Goal: Transaction & Acquisition: Book appointment/travel/reservation

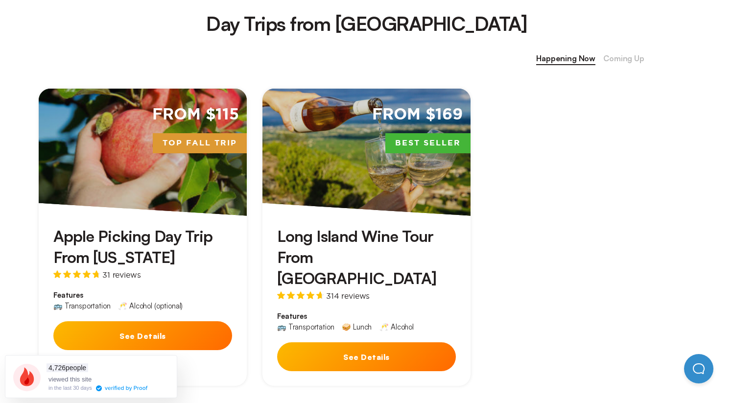
scroll to position [396, 0]
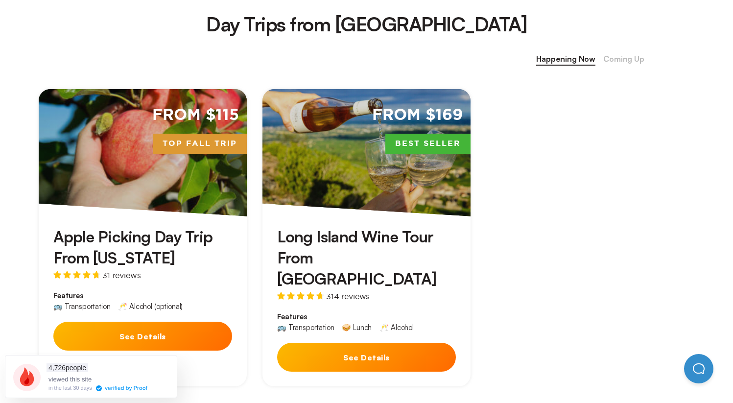
click at [611, 56] on span "Coming Up" at bounding box center [623, 59] width 41 height 13
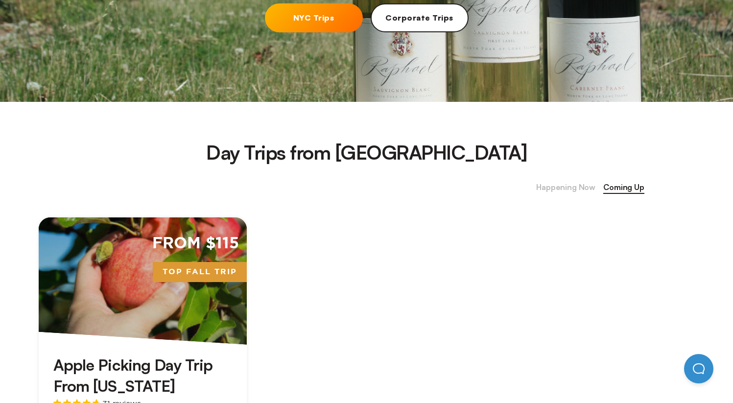
scroll to position [175, 0]
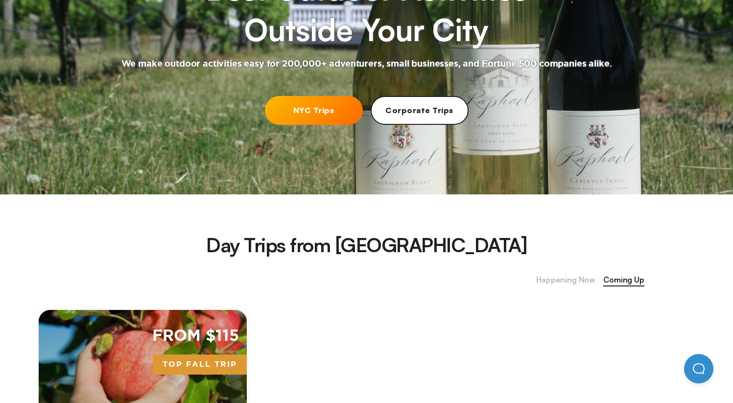
click at [558, 281] on span "Happening Now" at bounding box center [565, 280] width 59 height 13
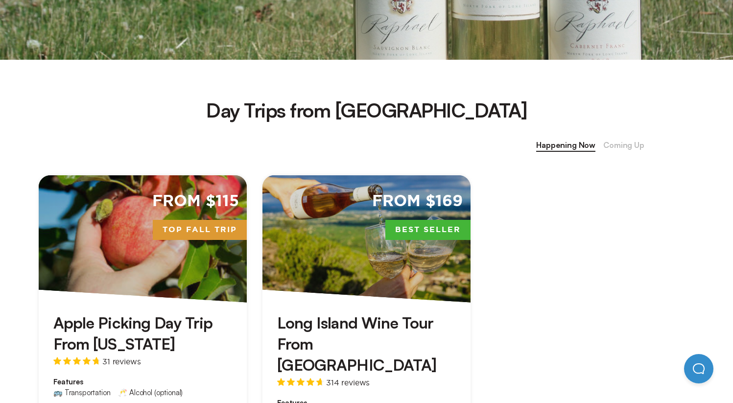
scroll to position [235, 0]
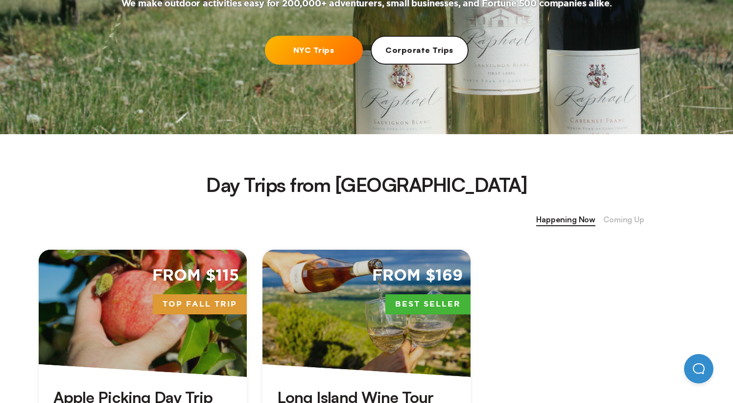
click at [615, 221] on span "Coming Up" at bounding box center [623, 219] width 41 height 13
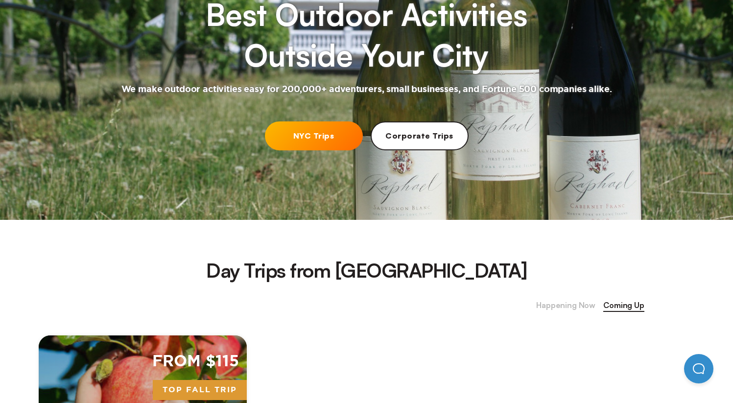
scroll to position [0, 0]
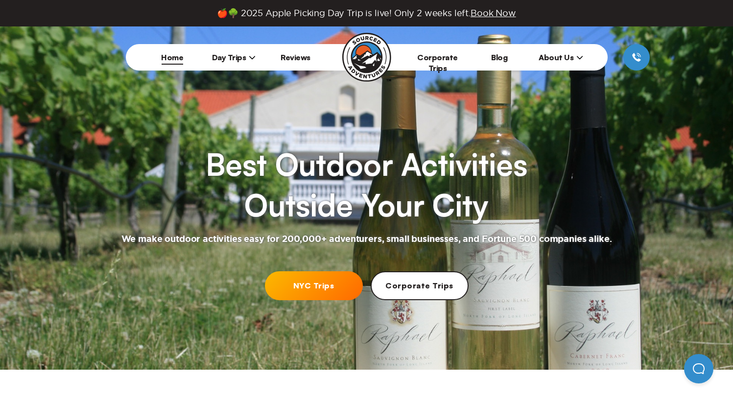
click at [226, 64] on li "Day Trips New York City Boston Chicago" at bounding box center [234, 57] width 62 height 26
click at [227, 59] on span "Day Trips" at bounding box center [234, 57] width 44 height 10
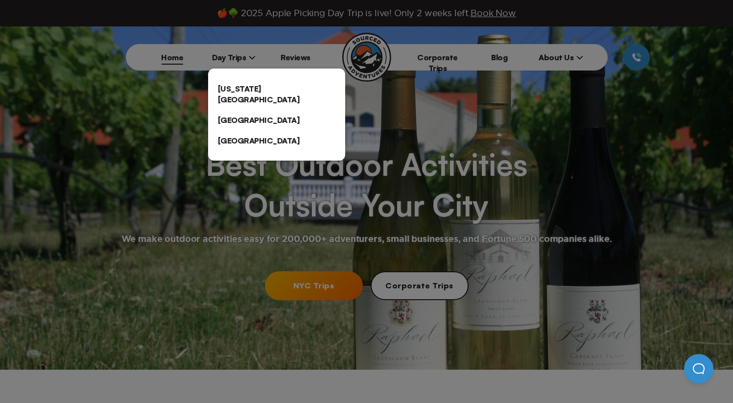
click at [231, 82] on link "[US_STATE][GEOGRAPHIC_DATA]" at bounding box center [276, 93] width 137 height 31
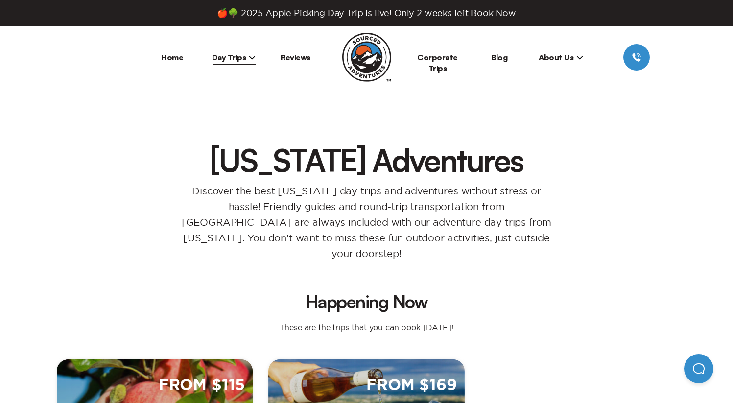
click at [162, 61] on link "Home" at bounding box center [172, 57] width 22 height 10
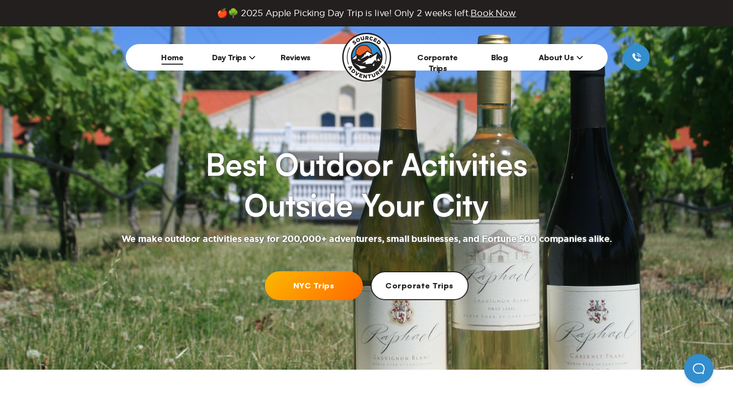
click at [332, 279] on link "NYC Trips" at bounding box center [314, 285] width 98 height 29
click at [231, 55] on span "Day Trips" at bounding box center [234, 57] width 44 height 10
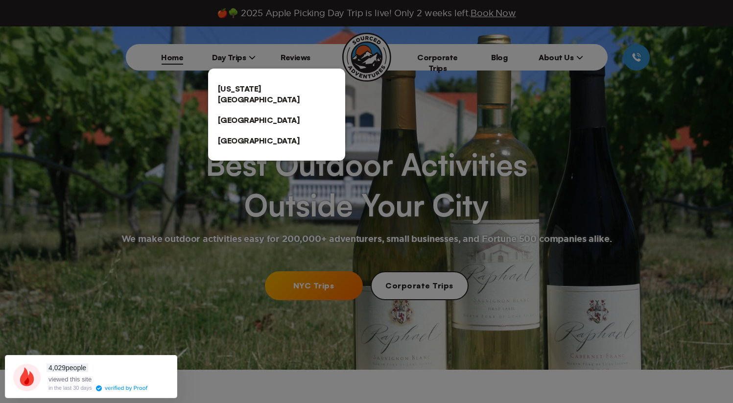
click at [281, 82] on link "[US_STATE][GEOGRAPHIC_DATA]" at bounding box center [276, 93] width 137 height 31
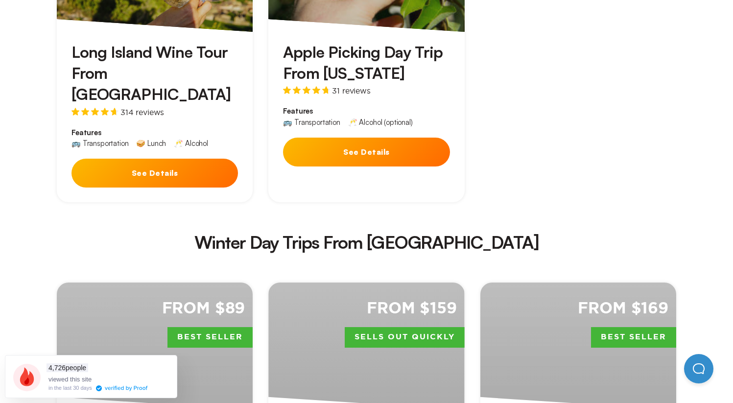
scroll to position [1579, 0]
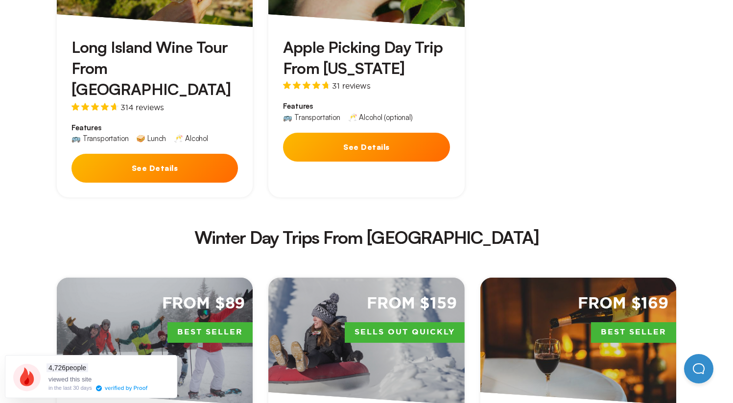
click at [304, 278] on div "From $159 Sells Out Quickly" at bounding box center [366, 341] width 196 height 127
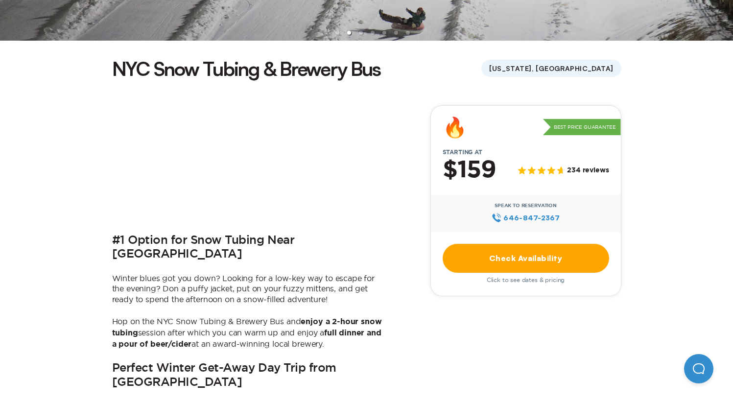
scroll to position [1579, 0]
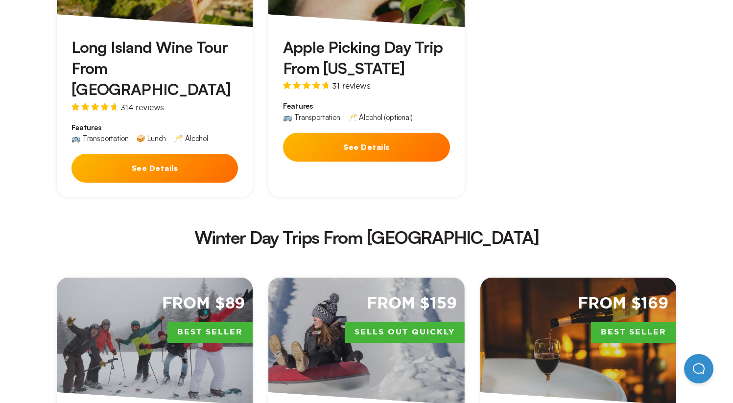
click at [180, 281] on div "From $89 Best Seller" at bounding box center [155, 341] width 196 height 127
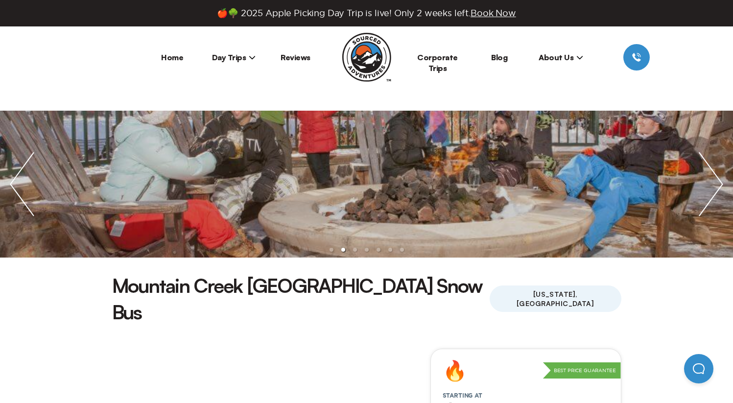
scroll to position [1463, 0]
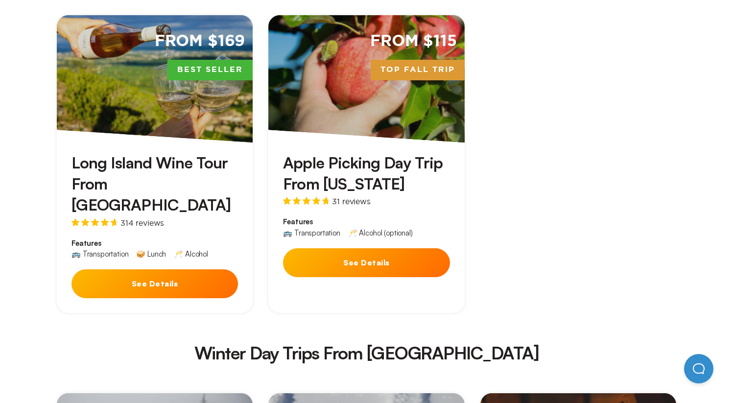
scroll to position [1579, 0]
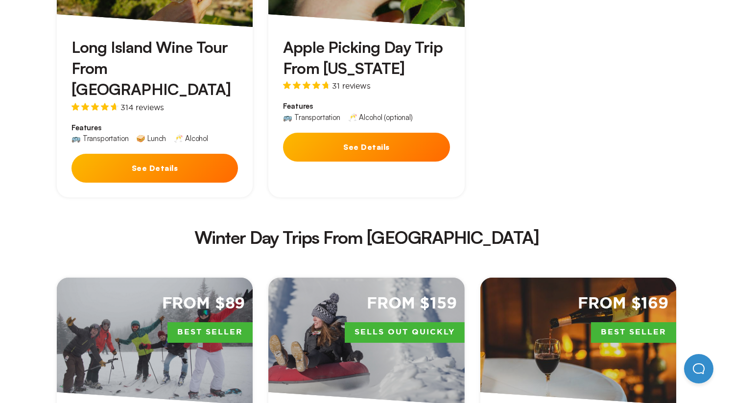
click at [366, 278] on div "From $159 Sells Out Quickly" at bounding box center [366, 341] width 196 height 127
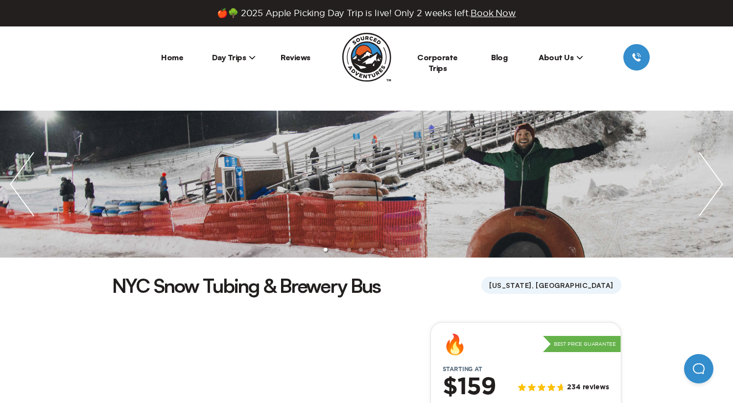
scroll to position [1175, 0]
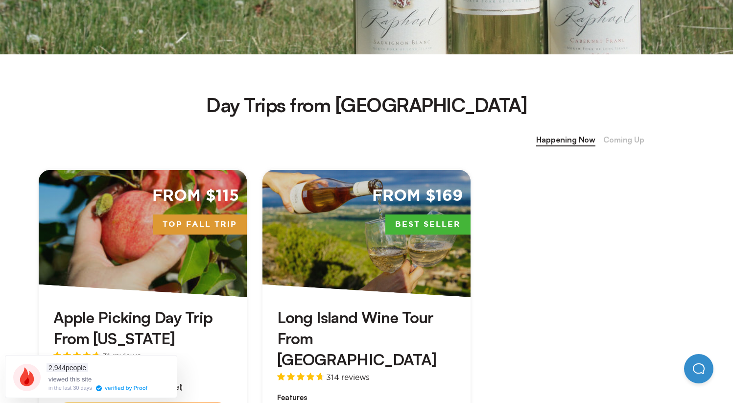
click at [634, 144] on span "Coming Up" at bounding box center [623, 140] width 41 height 13
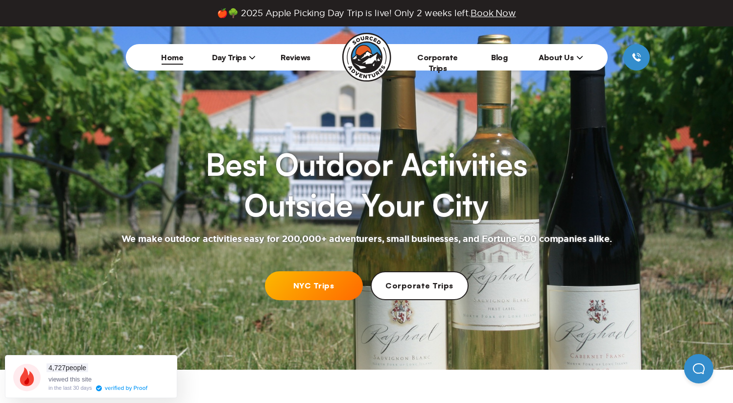
click at [320, 282] on link "NYC Trips" at bounding box center [314, 285] width 98 height 29
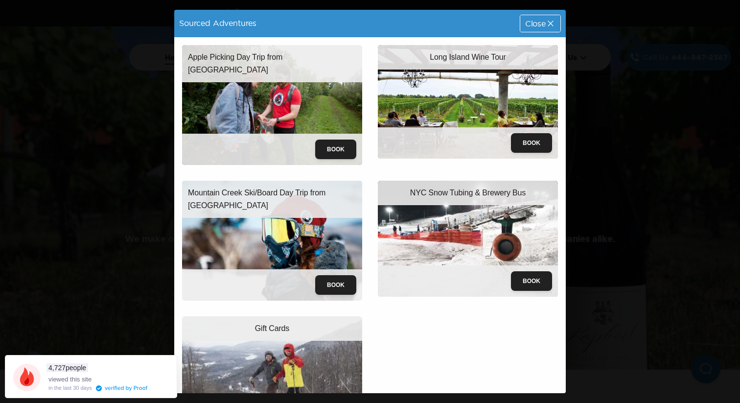
click at [309, 220] on img at bounding box center [272, 241] width 180 height 120
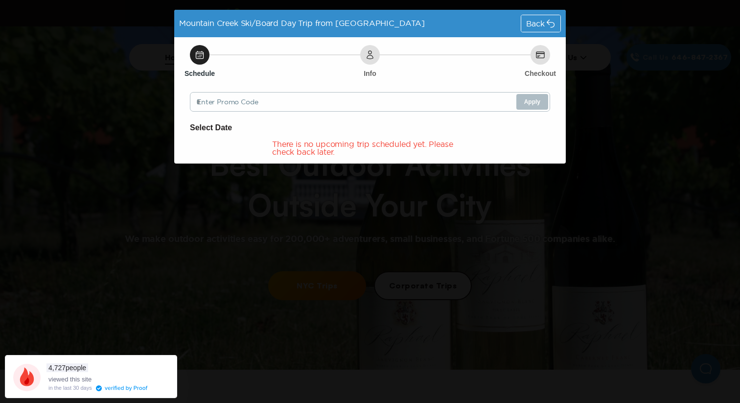
click at [543, 27] on div "Back" at bounding box center [540, 23] width 39 height 17
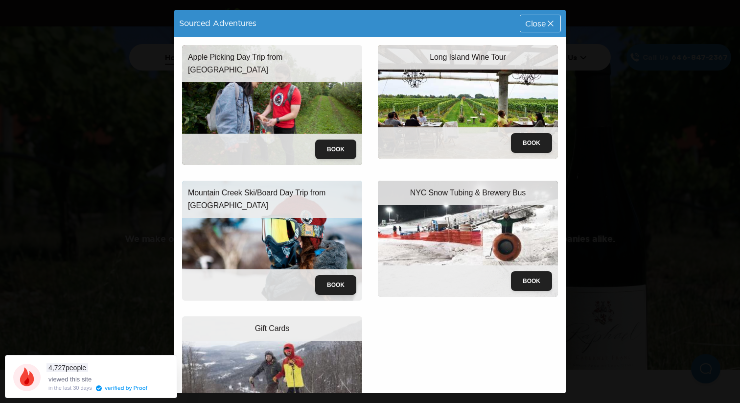
click at [486, 181] on div "NYC Snow Tubing & Brewery Bus" at bounding box center [468, 193] width 180 height 24
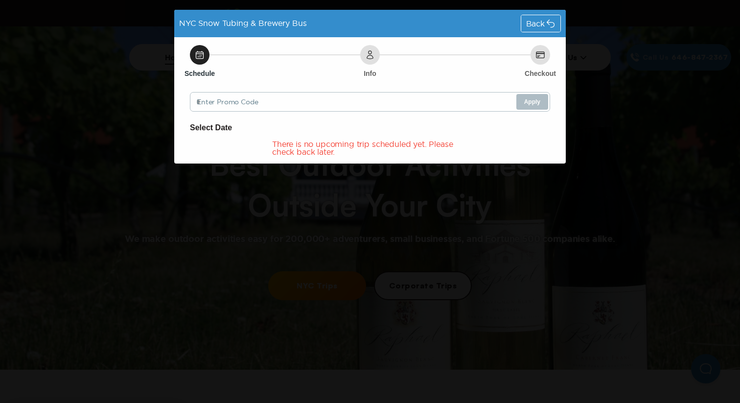
click at [543, 16] on div "Back" at bounding box center [540, 23] width 39 height 17
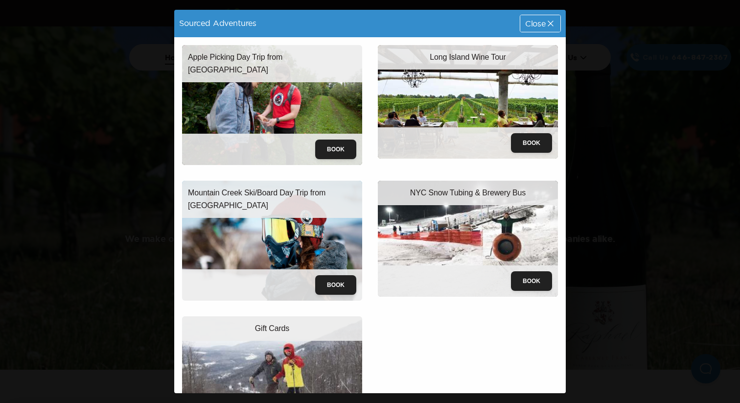
click at [546, 20] on icon at bounding box center [551, 24] width 10 height 10
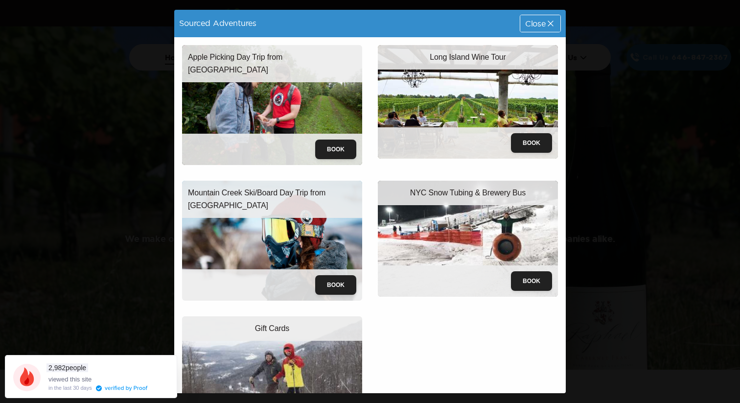
click at [337, 223] on img at bounding box center [272, 241] width 180 height 120
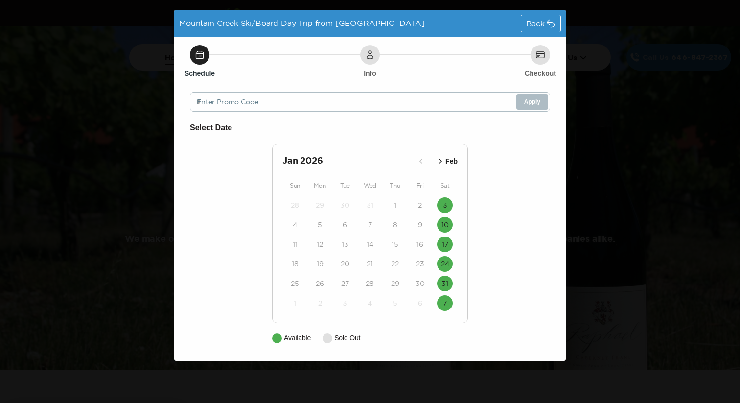
click at [450, 159] on p "Feb" at bounding box center [451, 161] width 12 height 10
click at [405, 159] on p "Jan" at bounding box center [410, 161] width 12 height 10
click at [447, 167] on button "Feb" at bounding box center [447, 161] width 28 height 16
click at [447, 164] on p "Mar" at bounding box center [451, 161] width 12 height 10
click at [542, 31] on div "Back" at bounding box center [540, 23] width 39 height 17
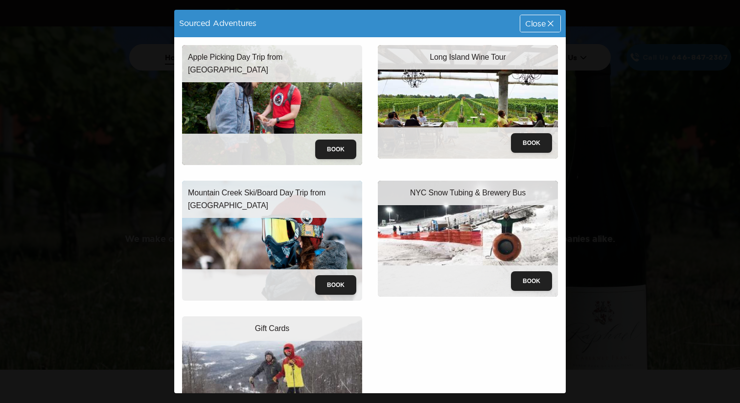
click at [426, 209] on img at bounding box center [468, 239] width 180 height 116
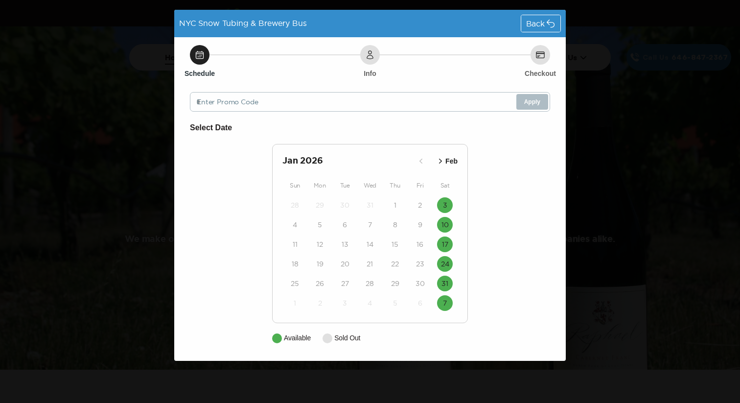
click at [452, 160] on p "Feb" at bounding box center [451, 161] width 12 height 10
click at [453, 162] on p "Mar" at bounding box center [451, 161] width 12 height 10
click at [421, 162] on p "Feb" at bounding box center [422, 161] width 12 height 10
click at [443, 165] on icon "button" at bounding box center [441, 161] width 10 height 10
click at [544, 22] on span "Back" at bounding box center [535, 24] width 19 height 8
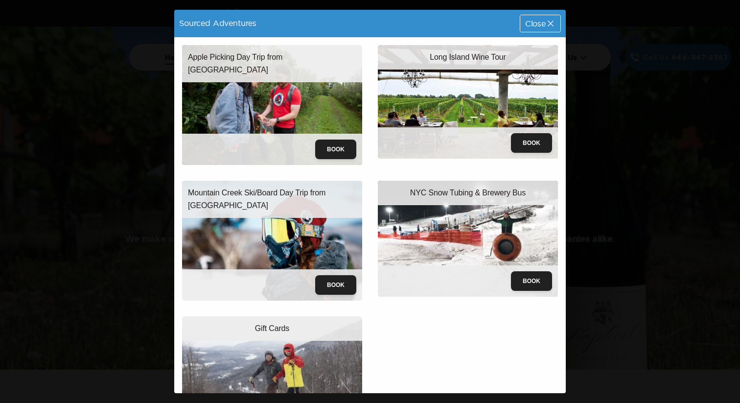
click at [546, 22] on icon at bounding box center [551, 24] width 10 height 10
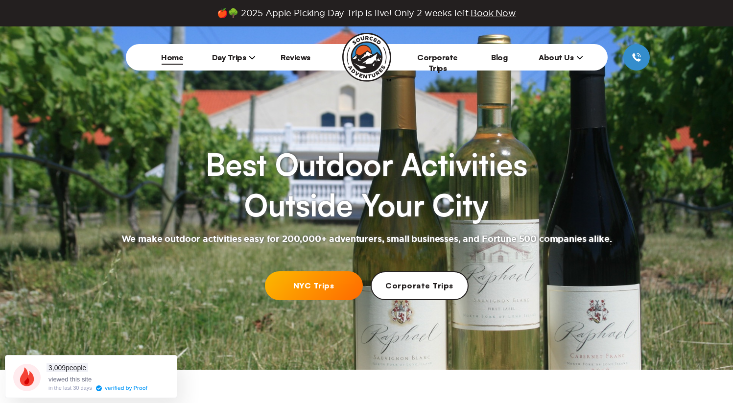
click at [243, 59] on span "Day Trips" at bounding box center [234, 57] width 44 height 10
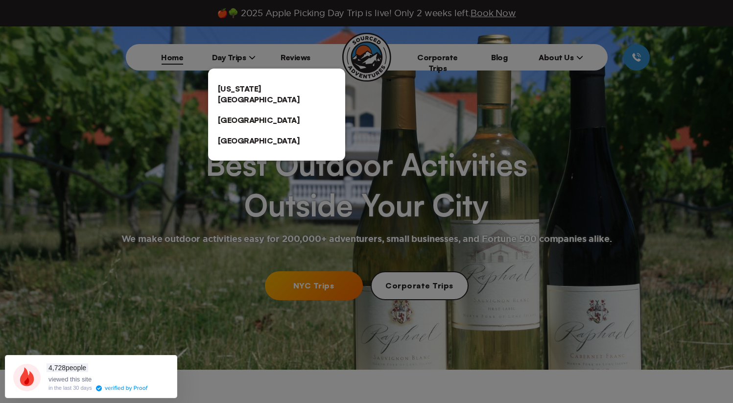
click at [237, 92] on link "[US_STATE][GEOGRAPHIC_DATA]" at bounding box center [276, 93] width 137 height 31
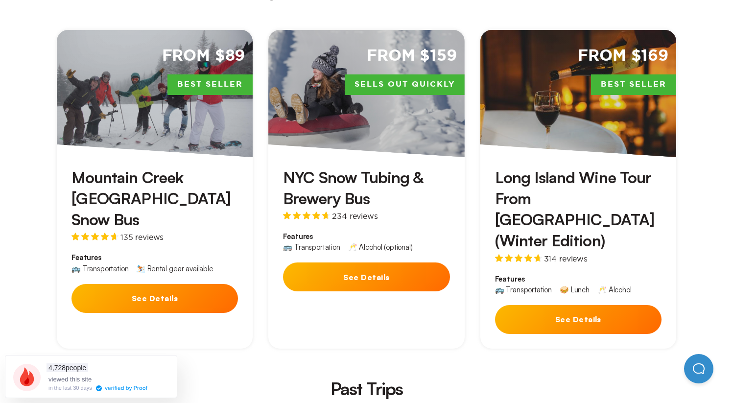
scroll to position [1787, 0]
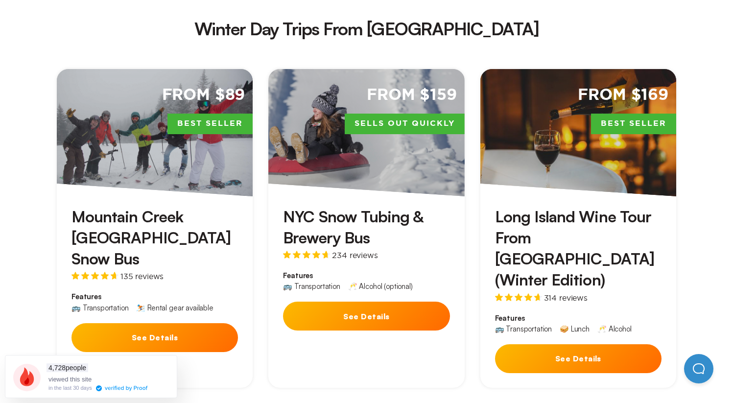
click at [352, 251] on span "234 reviews" at bounding box center [355, 255] width 46 height 8
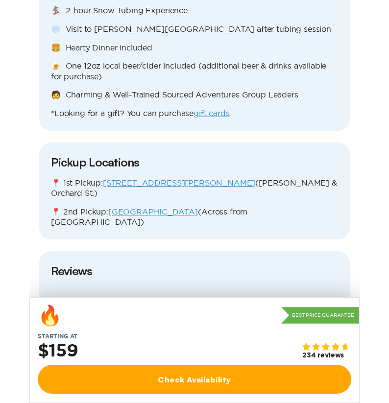
scroll to position [1013, 0]
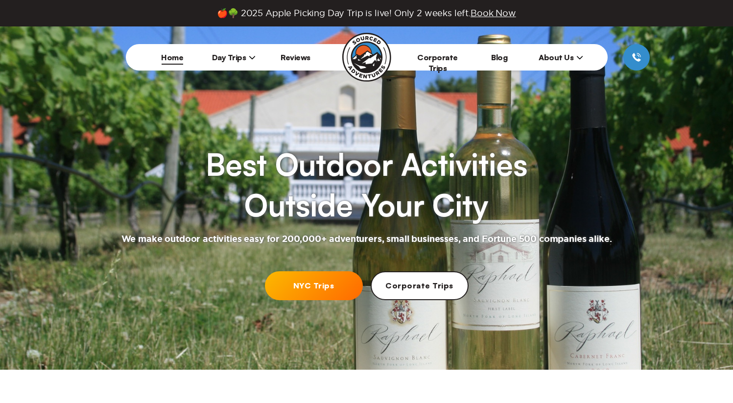
click at [236, 63] on li "Day Trips [US_STATE][GEOGRAPHIC_DATA] [GEOGRAPHIC_DATA] [GEOGRAPHIC_DATA]" at bounding box center [234, 57] width 62 height 26
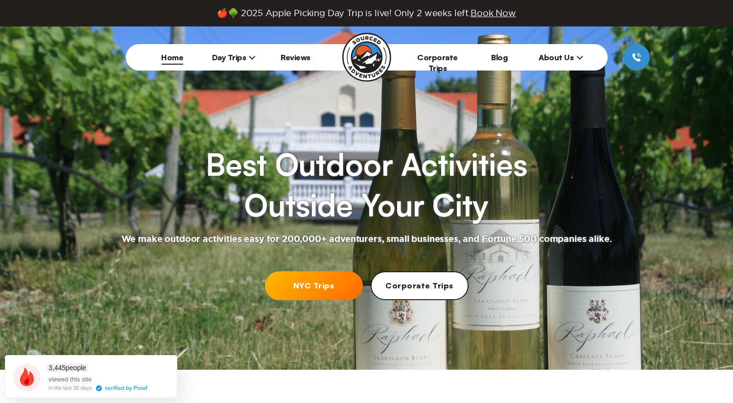
click at [236, 57] on span "Day Trips" at bounding box center [234, 57] width 44 height 10
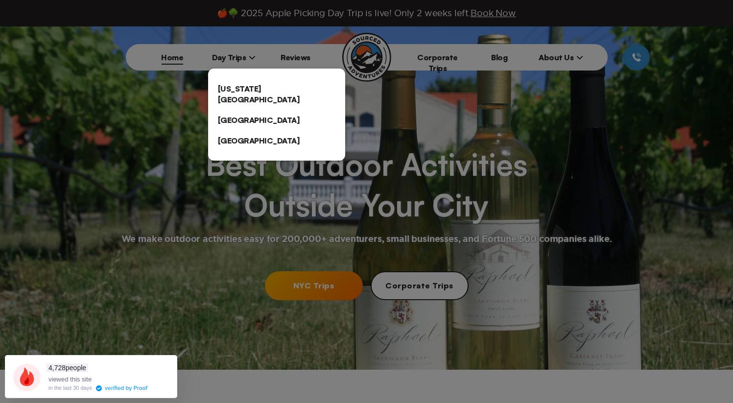
click at [236, 83] on link "[US_STATE][GEOGRAPHIC_DATA]" at bounding box center [276, 93] width 137 height 31
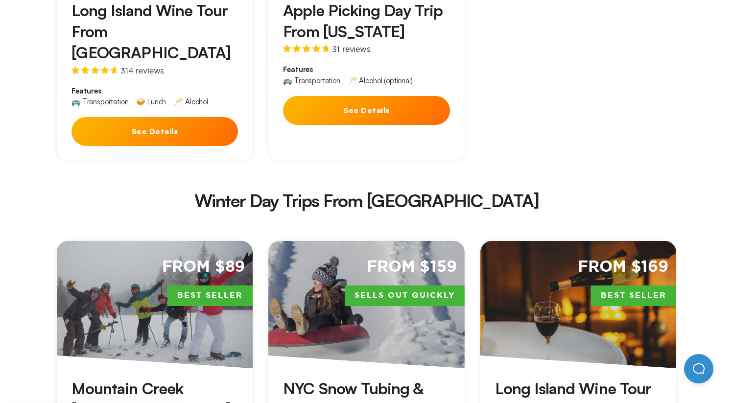
scroll to position [1624, 0]
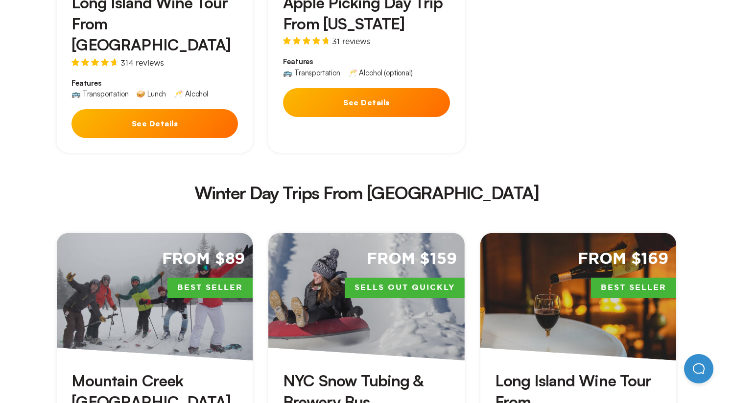
click at [201, 370] on h3 "Mountain Creek [GEOGRAPHIC_DATA] Snow Bus" at bounding box center [154, 402] width 166 height 64
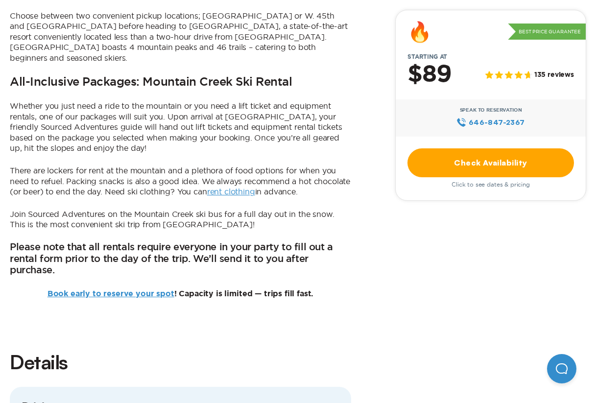
scroll to position [650, 0]
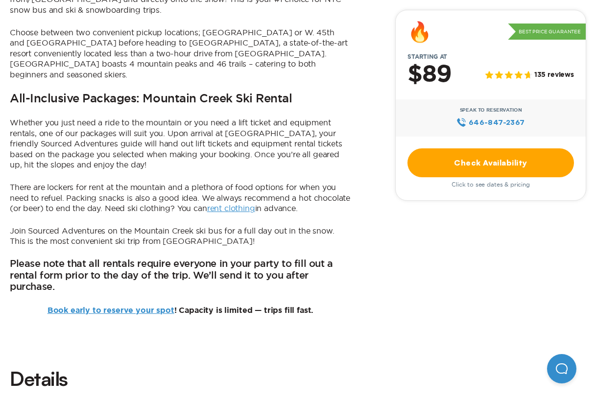
click at [497, 169] on link "Check Availability" at bounding box center [490, 162] width 166 height 29
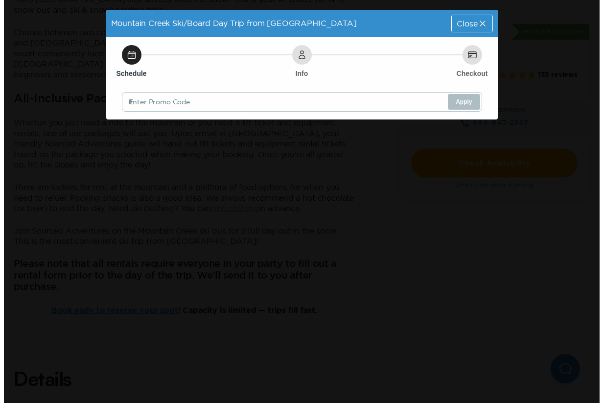
scroll to position [0, 0]
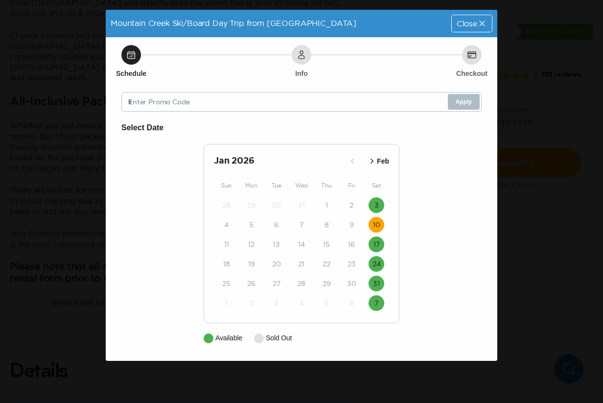
click at [375, 221] on time "10" at bounding box center [376, 225] width 7 height 10
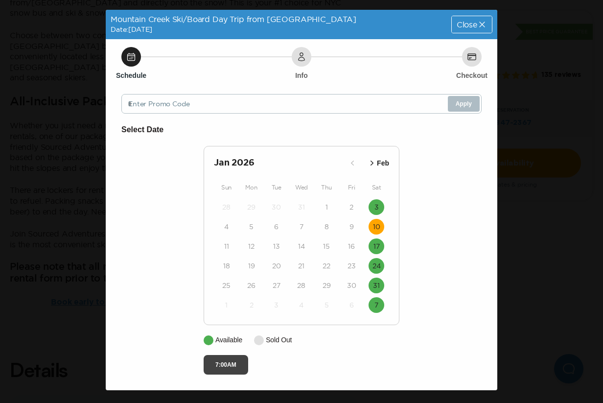
click at [228, 365] on button "7:00AM" at bounding box center [226, 365] width 45 height 20
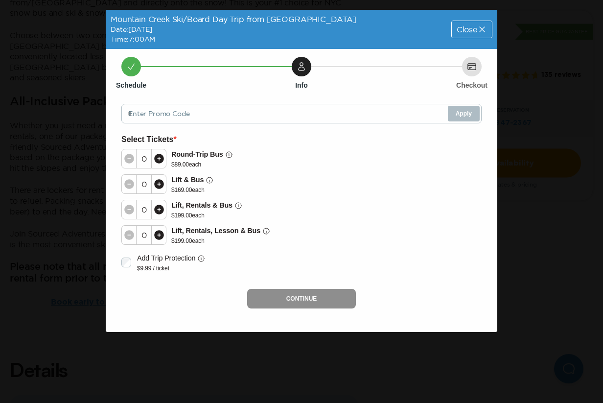
click at [161, 165] on div at bounding box center [158, 158] width 15 height 19
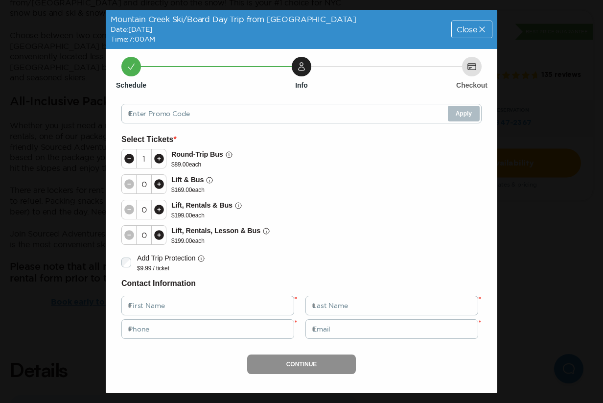
click at [161, 165] on div at bounding box center [158, 158] width 15 height 19
click at [127, 158] on icon at bounding box center [129, 159] width 10 height 10
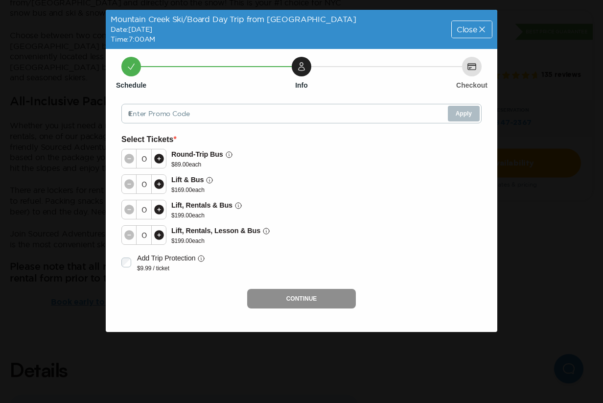
click at [135, 74] on div "Schedule" at bounding box center [131, 67] width 20 height 20
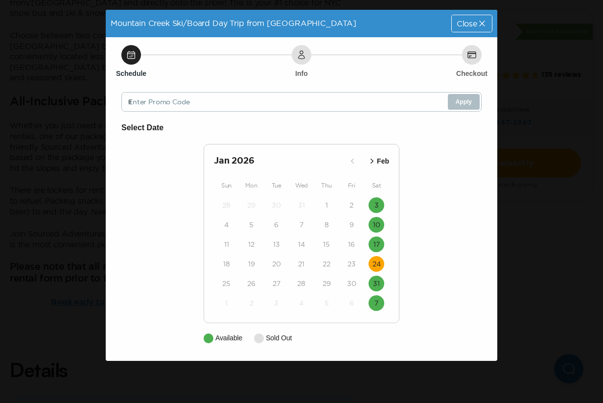
click at [377, 265] on time "24" at bounding box center [376, 264] width 8 height 10
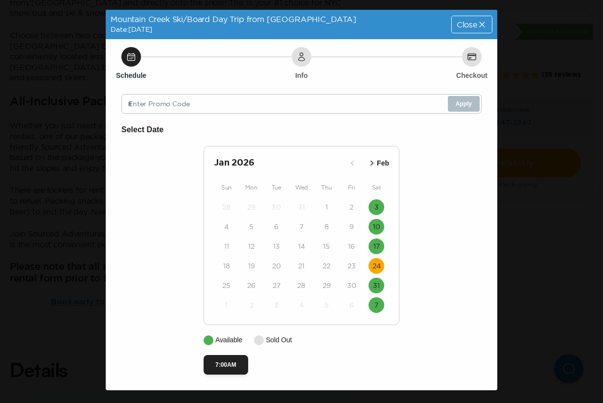
click at [457, 29] on div "Close" at bounding box center [472, 24] width 40 height 17
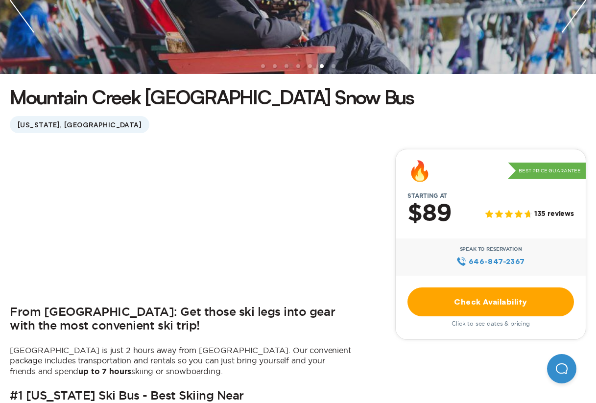
scroll to position [402, 0]
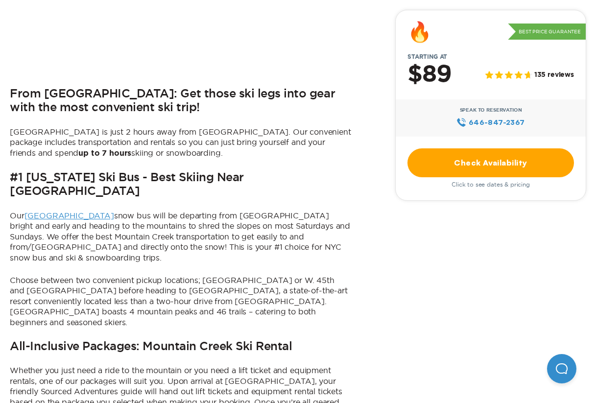
click at [468, 155] on link "Check Availability" at bounding box center [490, 162] width 166 height 29
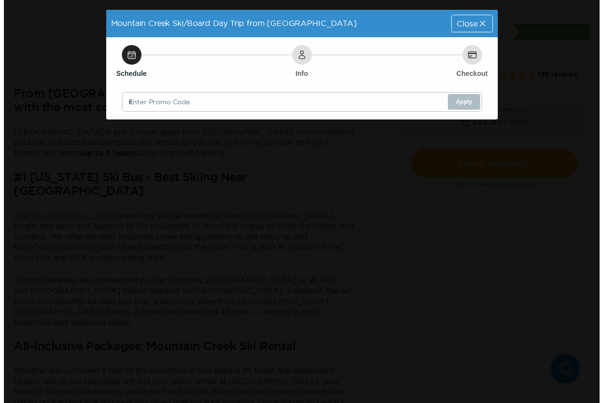
scroll to position [0, 0]
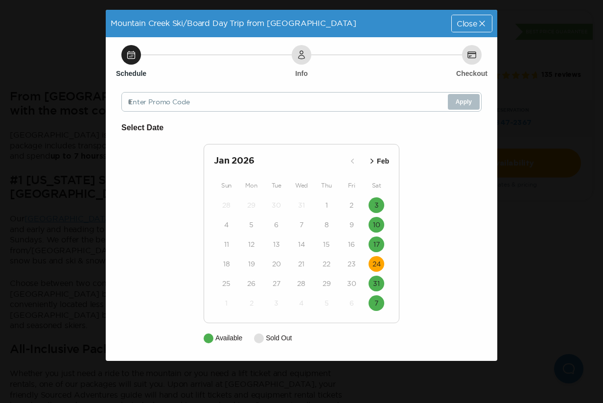
click at [378, 258] on button "24" at bounding box center [377, 264] width 16 height 16
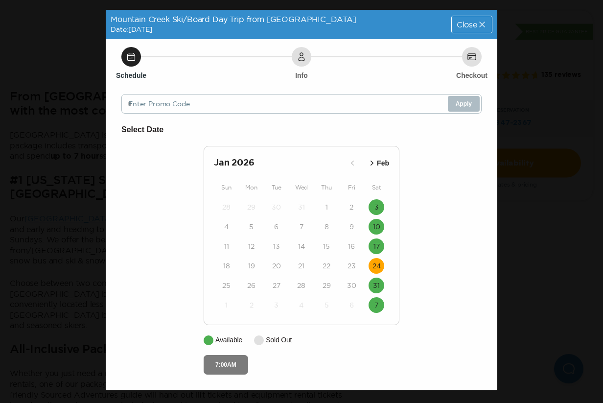
click at [229, 371] on button "7:00AM" at bounding box center [226, 365] width 45 height 20
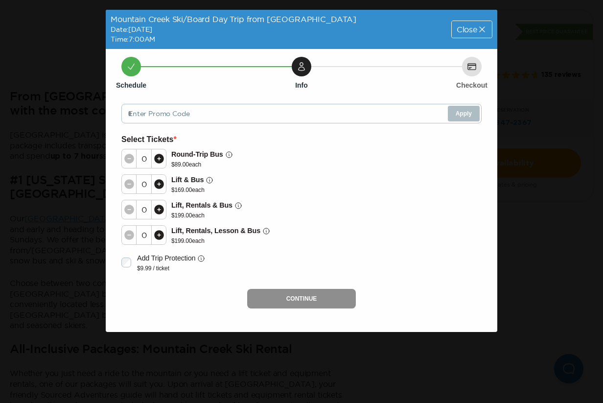
click at [165, 164] on div at bounding box center [158, 158] width 15 height 19
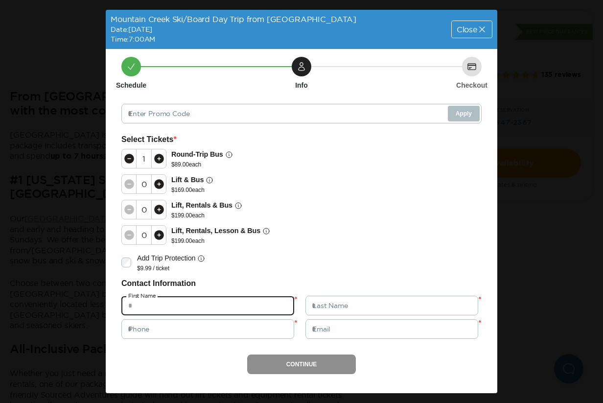
click at [181, 304] on input "text" at bounding box center [207, 306] width 173 height 20
type input "******"
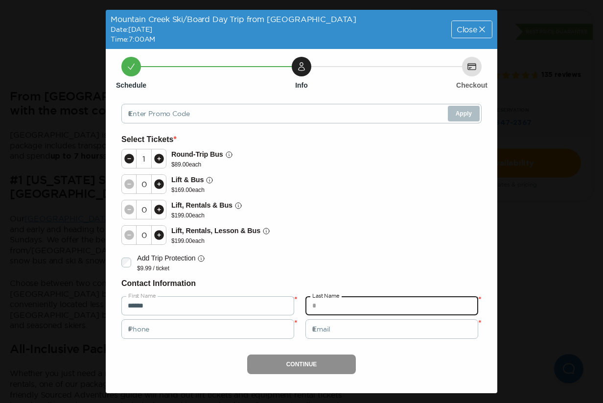
type input "**"
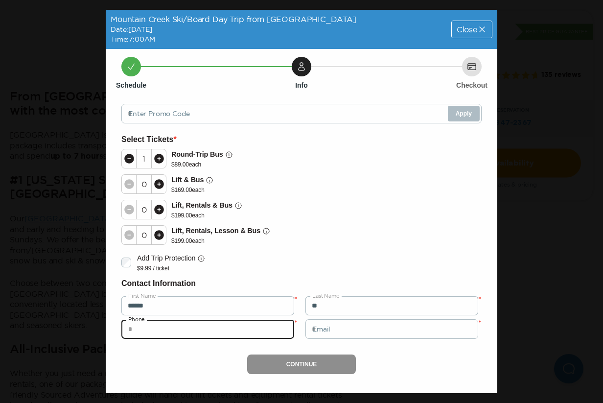
click at [193, 327] on input "tel" at bounding box center [207, 329] width 173 height 20
type input "**********"
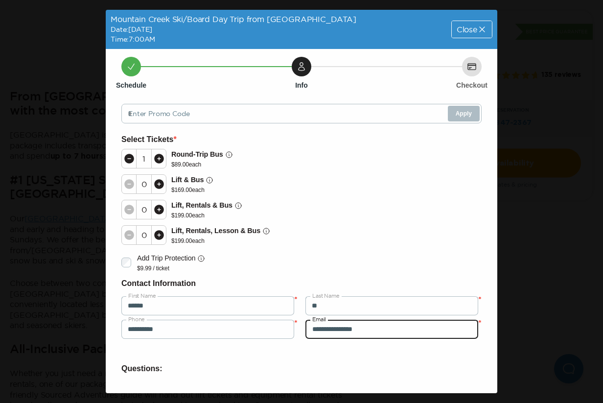
type input "**********"
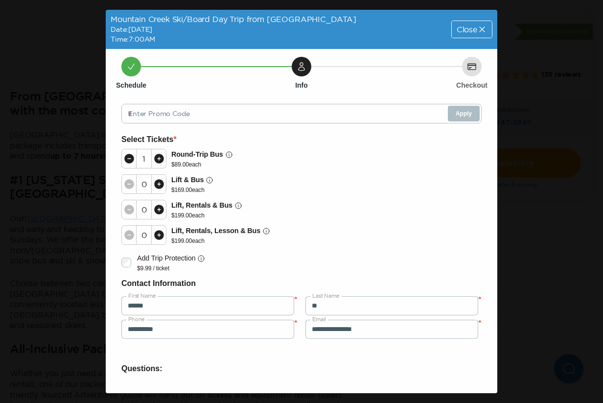
click at [457, 32] on span "Close" at bounding box center [467, 29] width 21 height 8
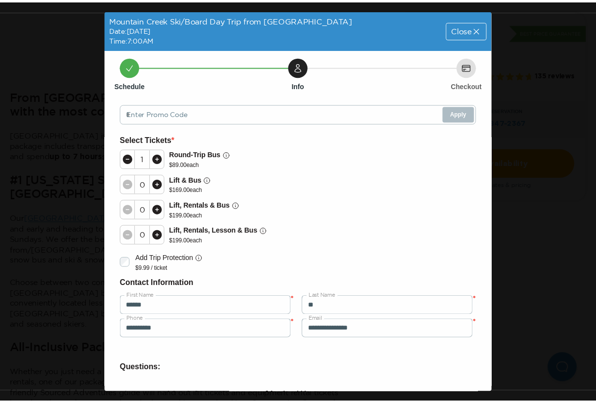
scroll to position [402, 0]
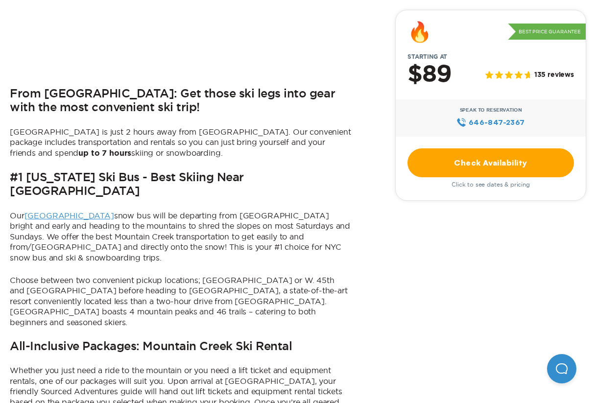
click at [436, 170] on link "Check Availability" at bounding box center [490, 162] width 166 height 29
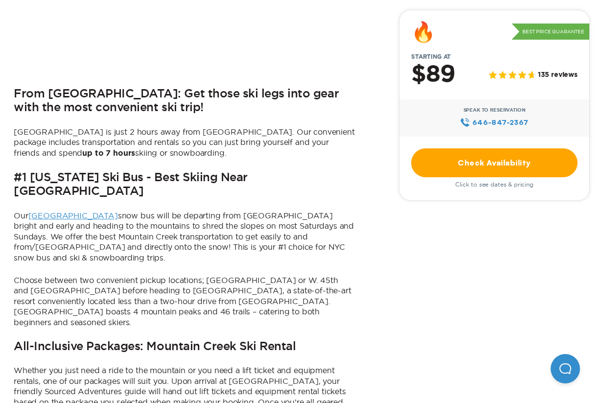
scroll to position [0, 0]
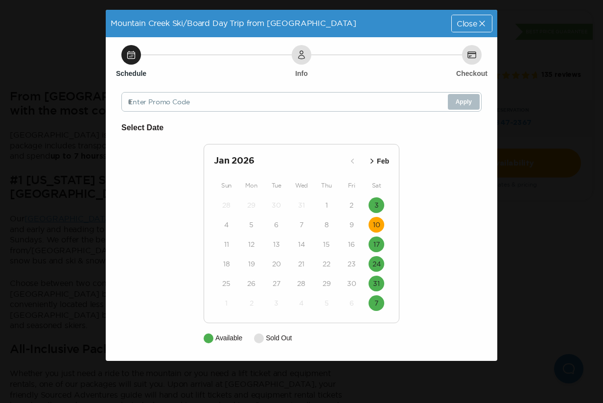
click at [374, 225] on time "10" at bounding box center [376, 225] width 7 height 10
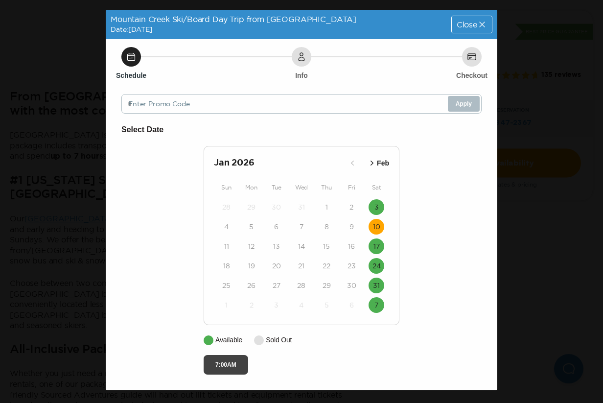
click at [231, 356] on button "7:00AM" at bounding box center [226, 365] width 45 height 20
